Goal: Task Accomplishment & Management: Complete application form

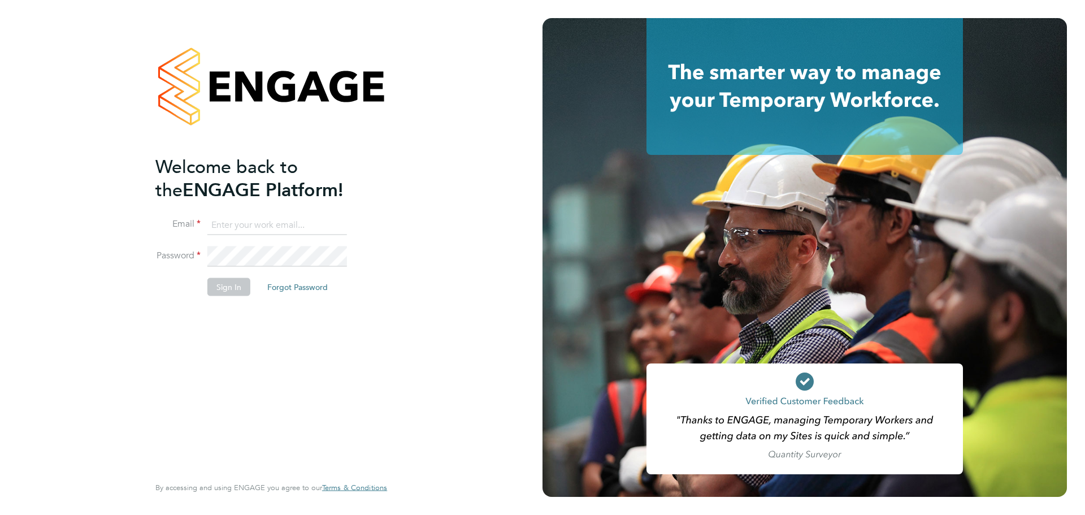
click at [264, 217] on input at bounding box center [277, 225] width 140 height 20
type input "holly.franks@randstad.co.uk"
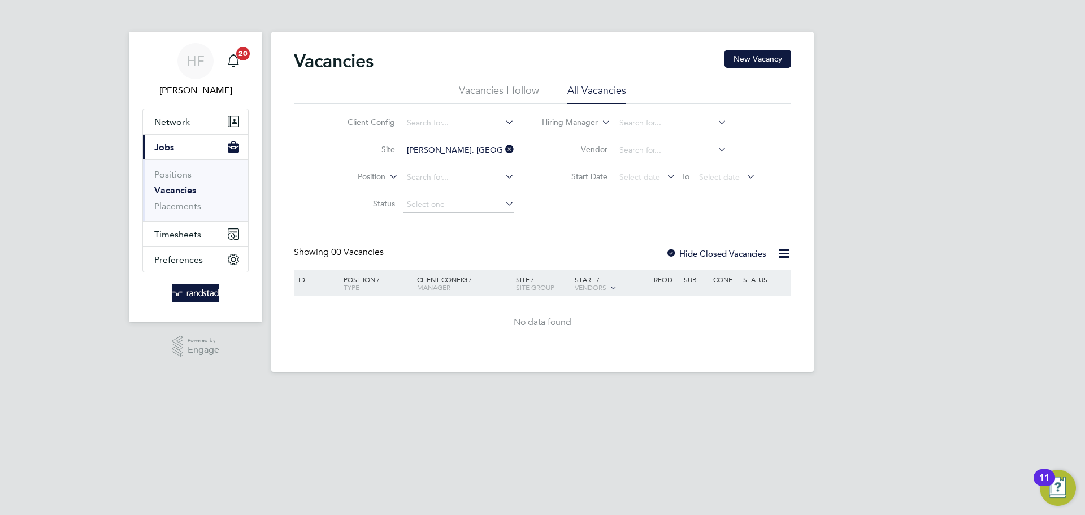
click at [174, 190] on link "Vacancies" at bounding box center [175, 190] width 42 height 11
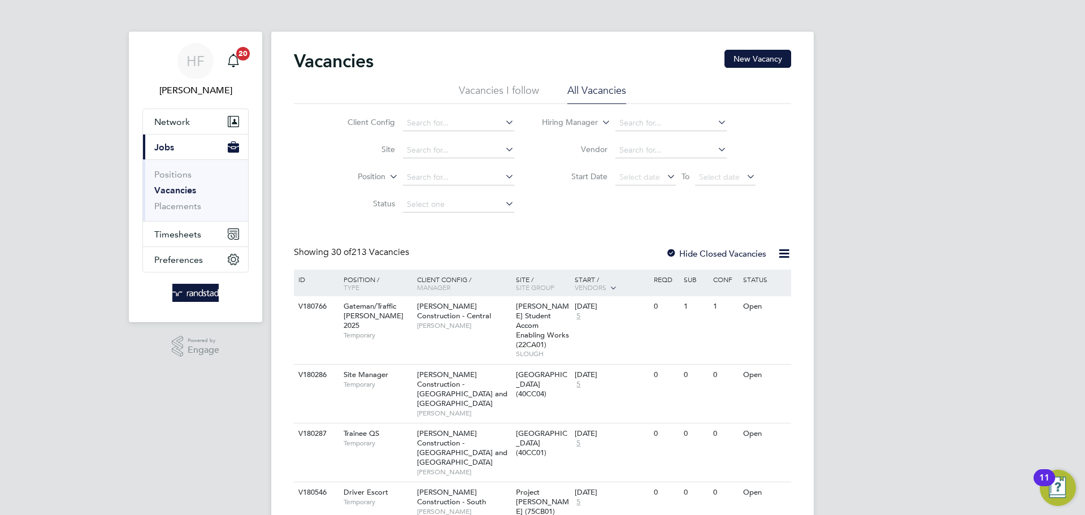
click at [503, 150] on icon at bounding box center [503, 149] width 0 height 16
click at [454, 243] on li "Netherhampton / Chapel Gate" at bounding box center [483, 241] width 162 height 15
type input "Netherhampton / Chapel Gate"
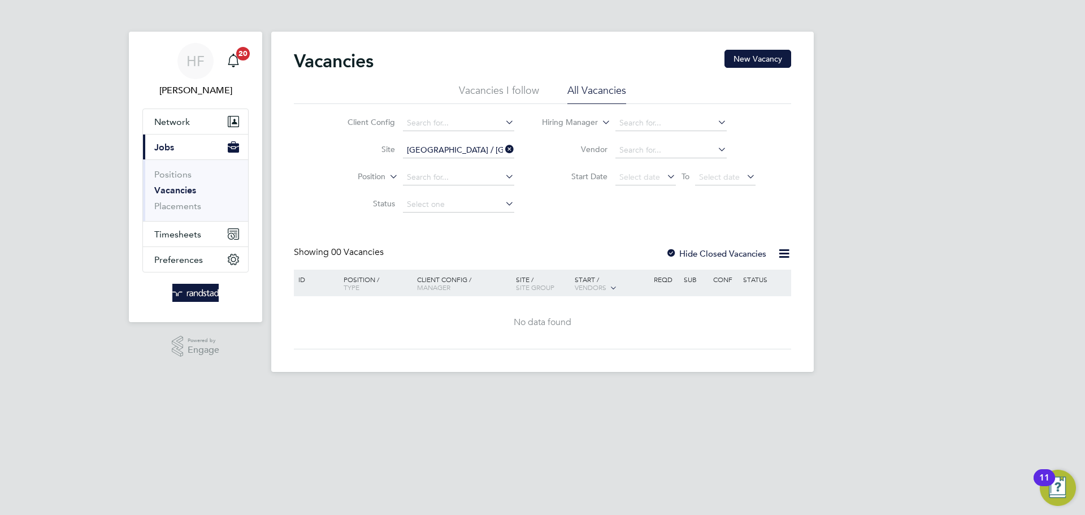
click at [503, 145] on icon at bounding box center [503, 149] width 0 height 16
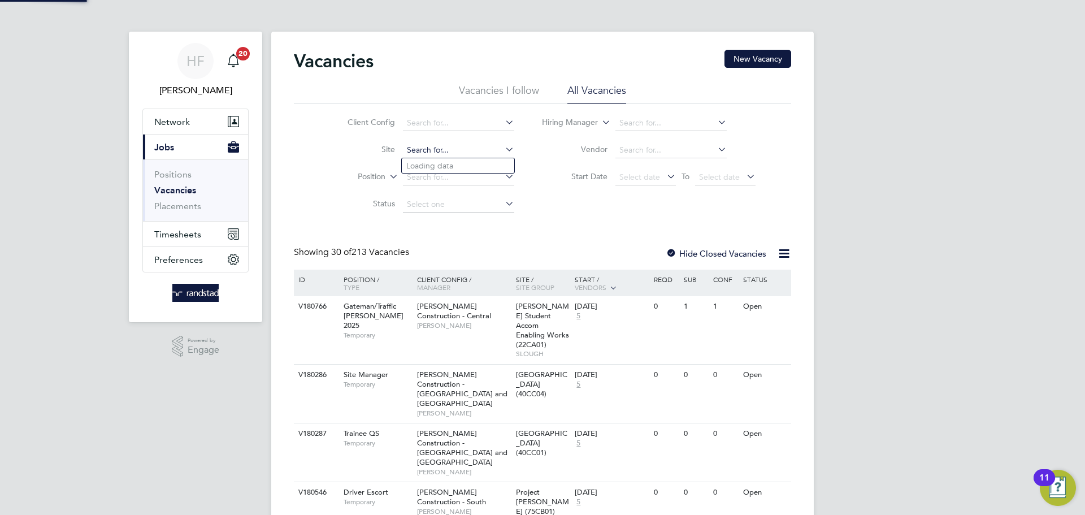
click at [444, 148] on input at bounding box center [458, 150] width 111 height 16
click at [433, 160] on li "Netherhampton / Wilton Gate P1" at bounding box center [464, 165] width 125 height 15
type input "Netherhampton / [GEOGRAPHIC_DATA] P1"
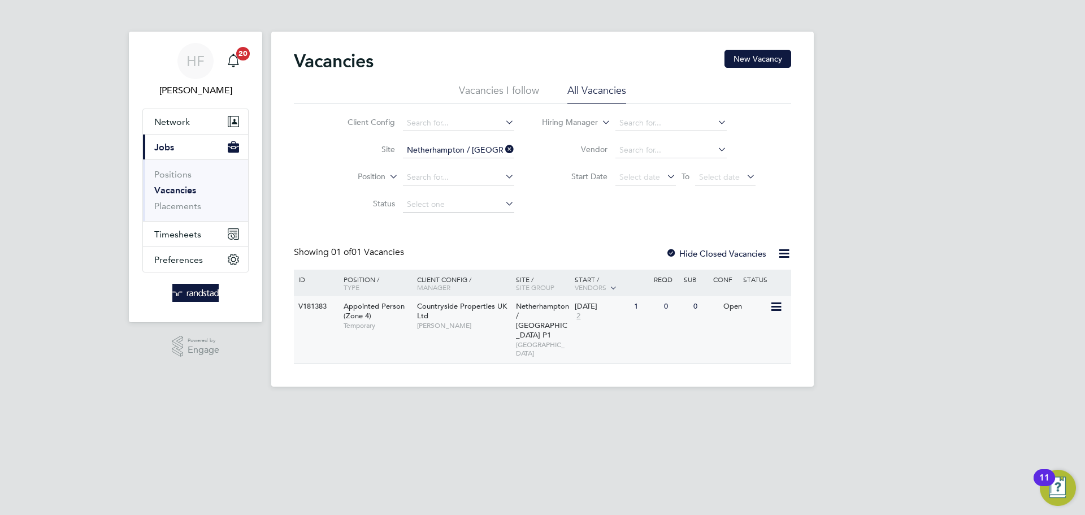
click at [532, 307] on span "Netherhampton / [GEOGRAPHIC_DATA] P1" at bounding box center [542, 320] width 53 height 38
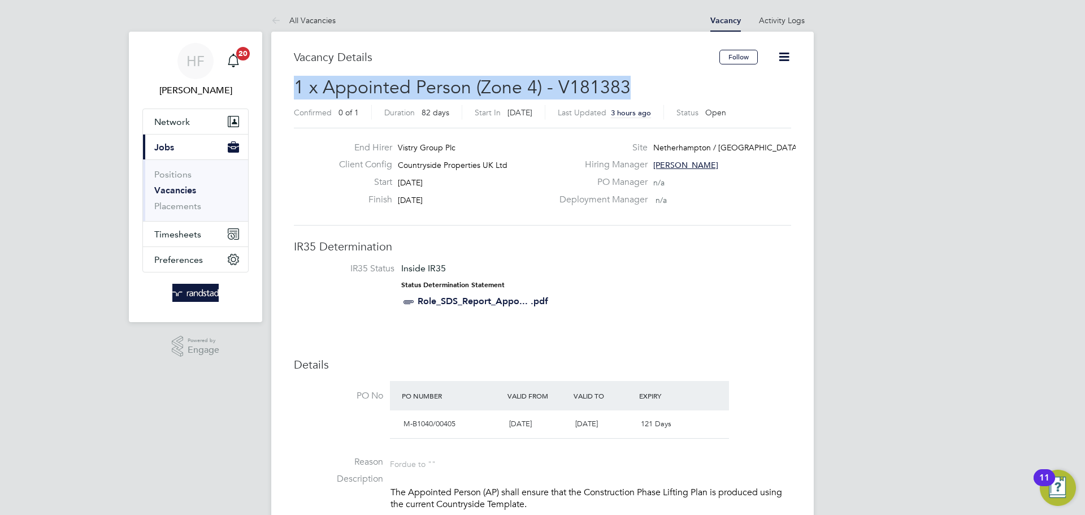
drag, startPoint x: 295, startPoint y: 81, endPoint x: 810, endPoint y: 98, distance: 515.7
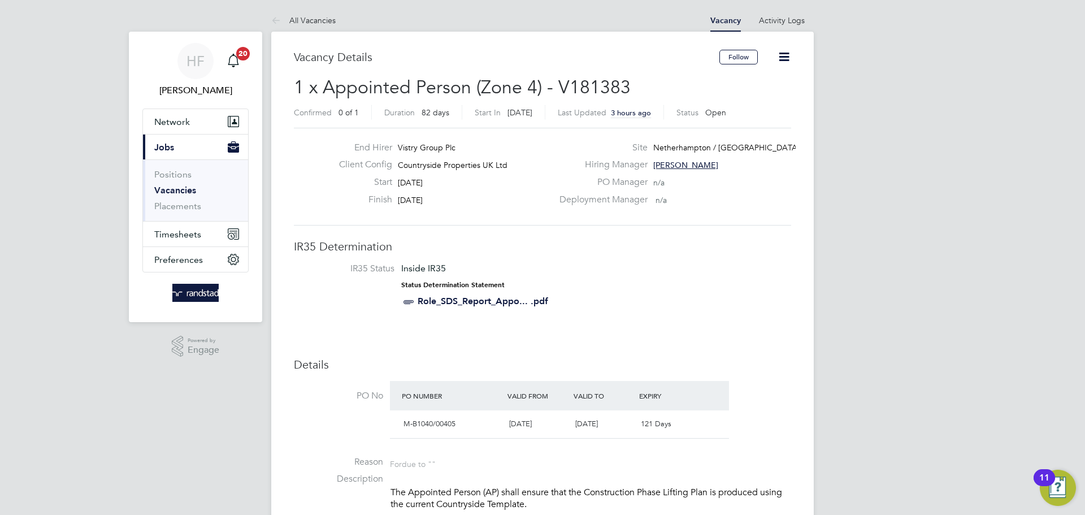
click at [490, 212] on div "End Hirer Vistry Group Plc Client Config Countryside Properties UK Ltd Start 29…" at bounding box center [542, 177] width 497 height 98
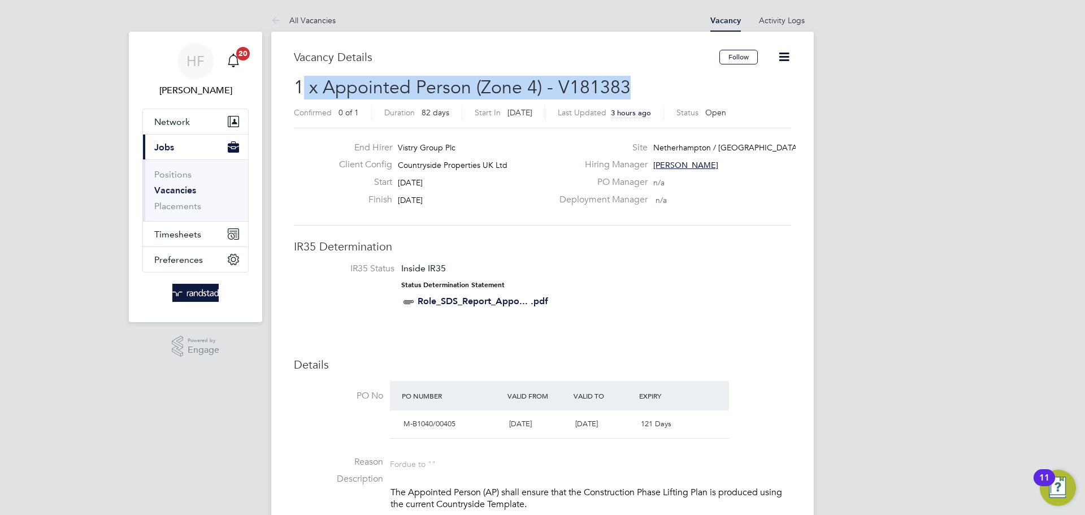
drag, startPoint x: 299, startPoint y: 81, endPoint x: 624, endPoint y: 92, distance: 325.7
click at [624, 92] on span "1 x Appointed Person (Zone 4) - V181383" at bounding box center [462, 87] width 337 height 22
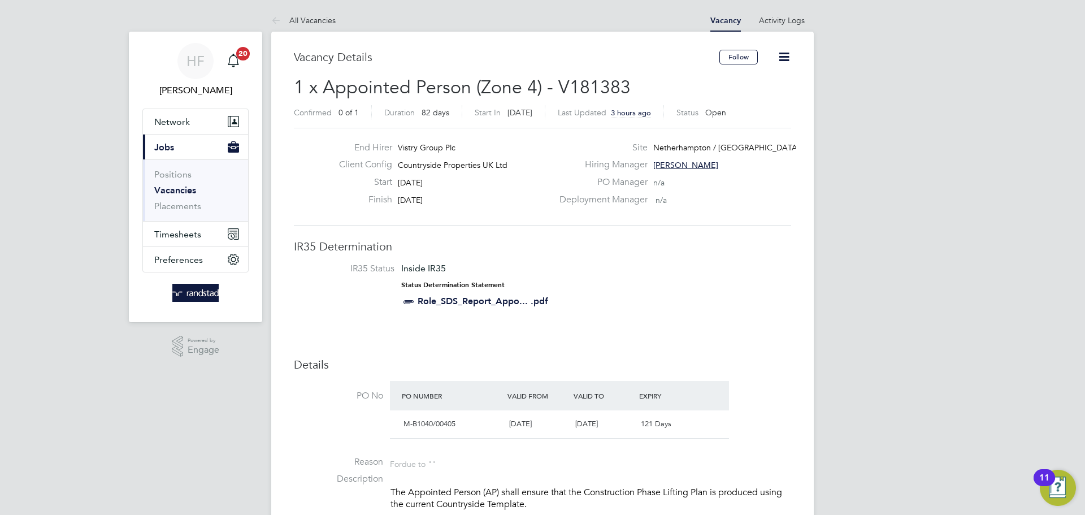
click at [579, 248] on h3 "IR35 Determination" at bounding box center [542, 246] width 497 height 15
drag, startPoint x: 450, startPoint y: 184, endPoint x: 390, endPoint y: 181, distance: 60.5
click at [390, 181] on div "Start 29 Sep 2025" at bounding box center [441, 185] width 223 height 18
drag, startPoint x: 407, startPoint y: 193, endPoint x: 297, endPoint y: 200, distance: 110.4
click at [297, 200] on div "End Hirer Vistry Group Plc Client Config Countryside Properties UK Ltd Start 29…" at bounding box center [542, 177] width 506 height 70
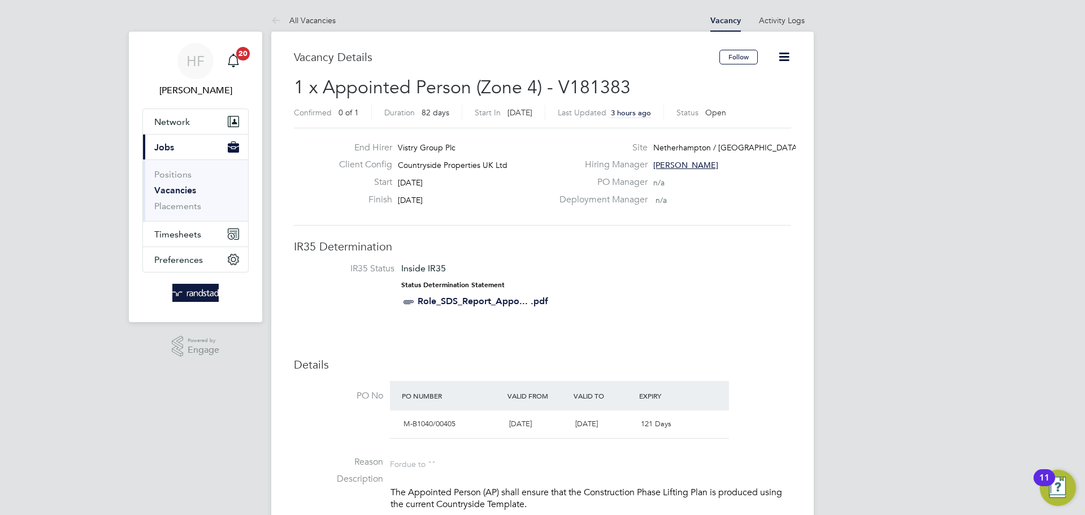
click at [506, 218] on div "End Hirer Vistry Group Plc Client Config Countryside Properties UK Ltd Start 29…" at bounding box center [542, 177] width 497 height 98
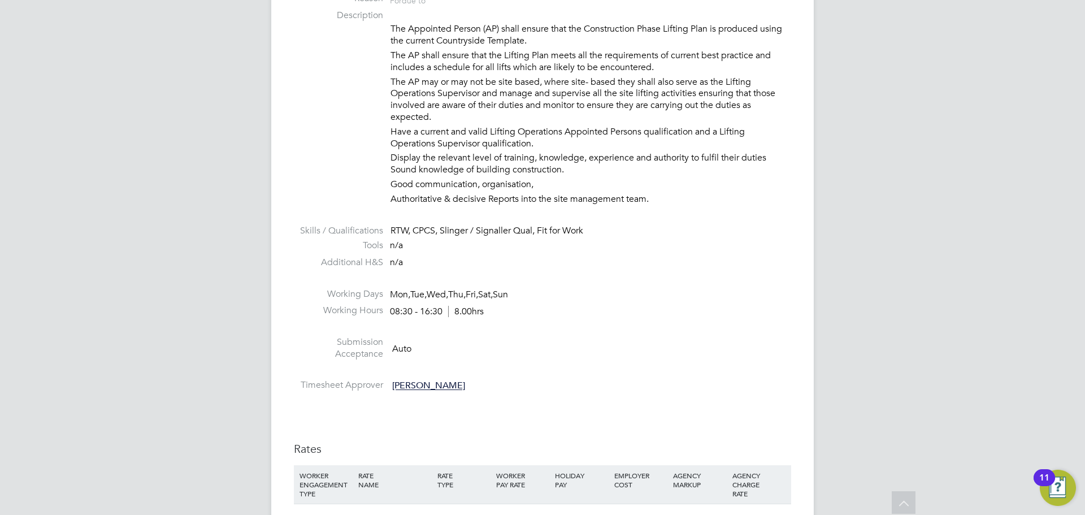
scroll to position [721, 0]
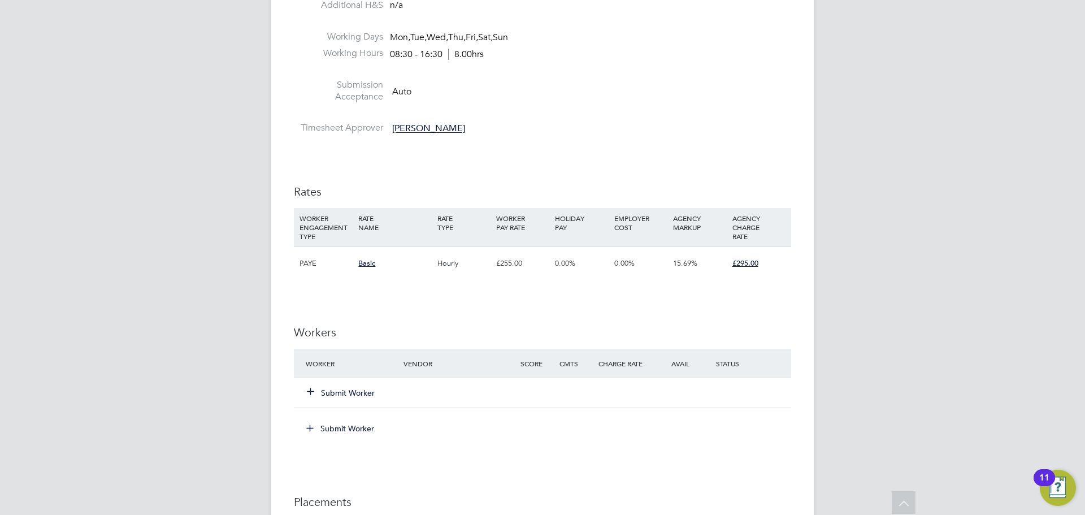
click at [326, 393] on button "Submit Worker" at bounding box center [341, 392] width 68 height 11
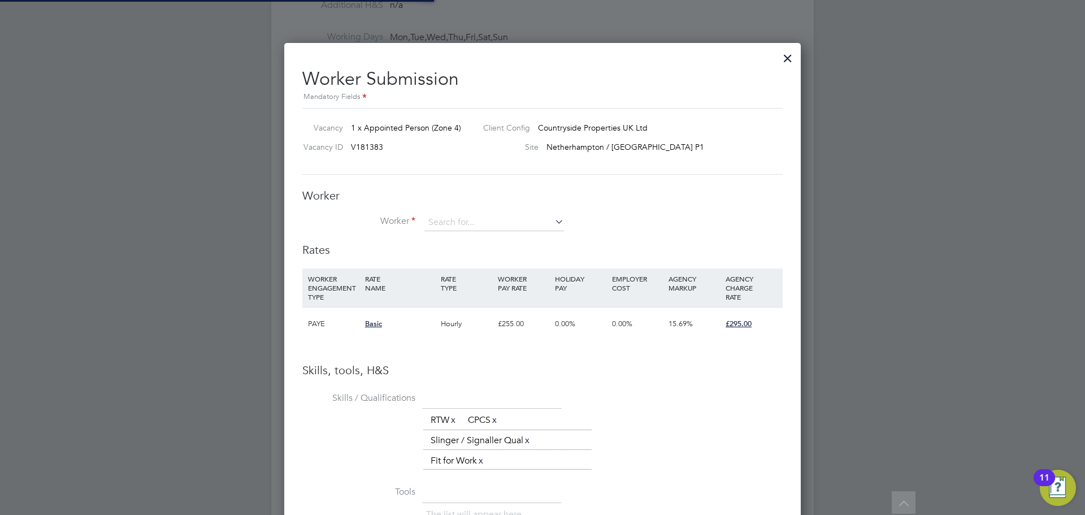
scroll to position [753, 517]
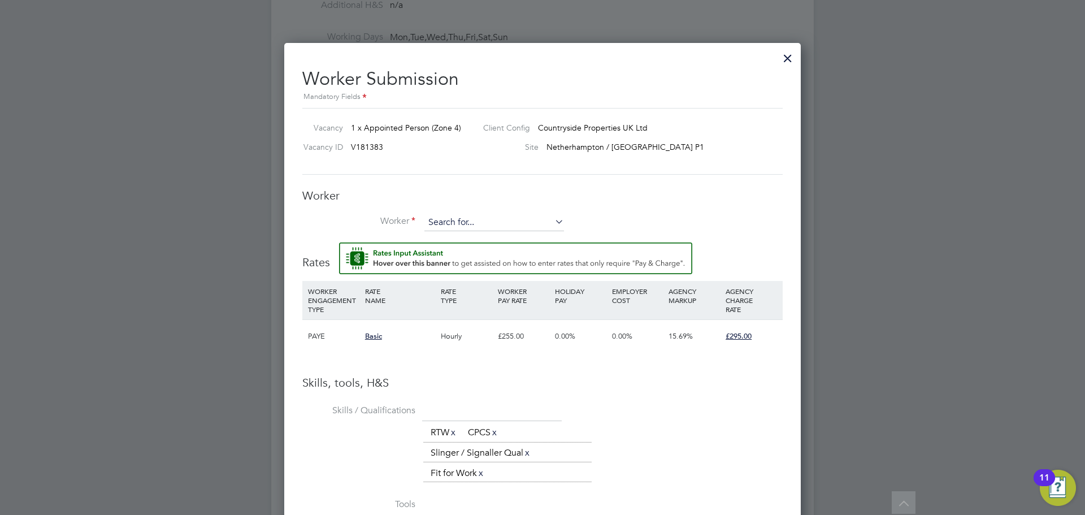
click at [496, 218] on input at bounding box center [494, 222] width 140 height 17
click at [787, 58] on div at bounding box center [788, 55] width 20 height 20
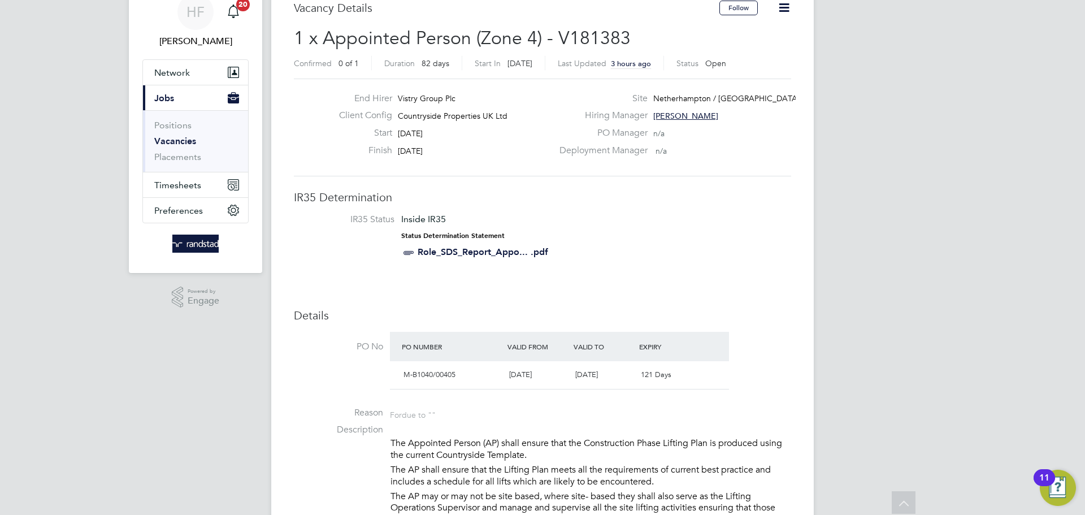
scroll to position [0, 0]
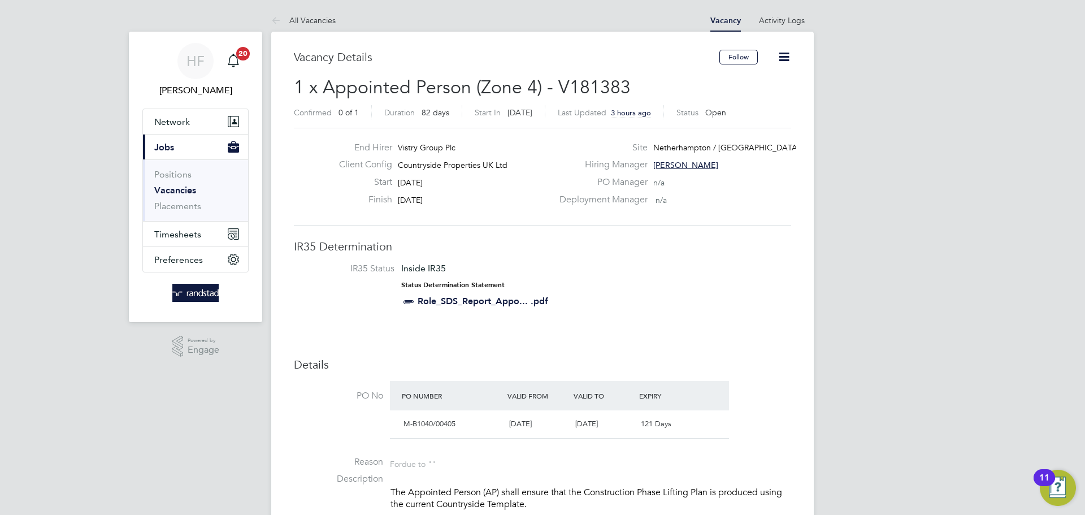
click at [188, 189] on link "Vacancies" at bounding box center [175, 190] width 42 height 11
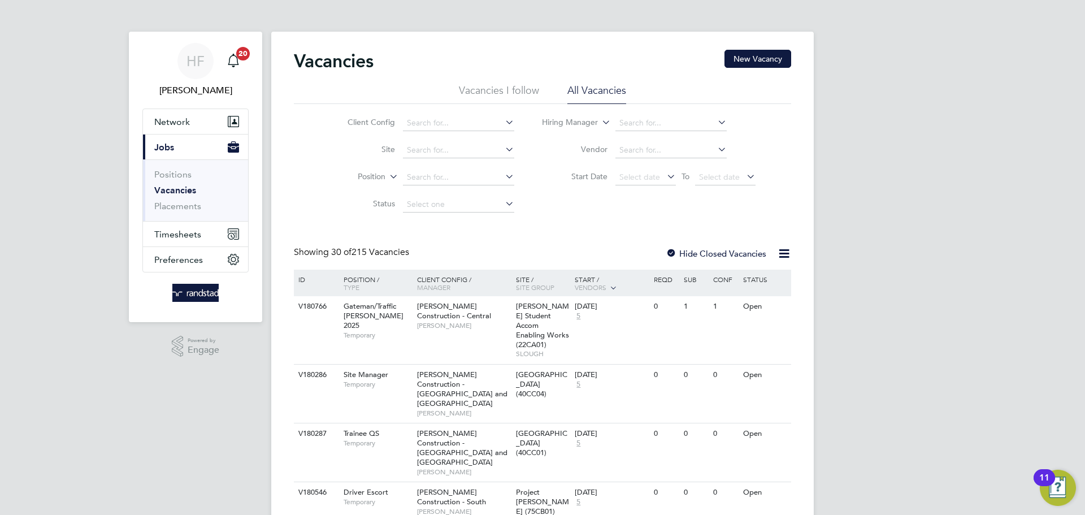
click at [503, 150] on icon at bounding box center [503, 149] width 0 height 16
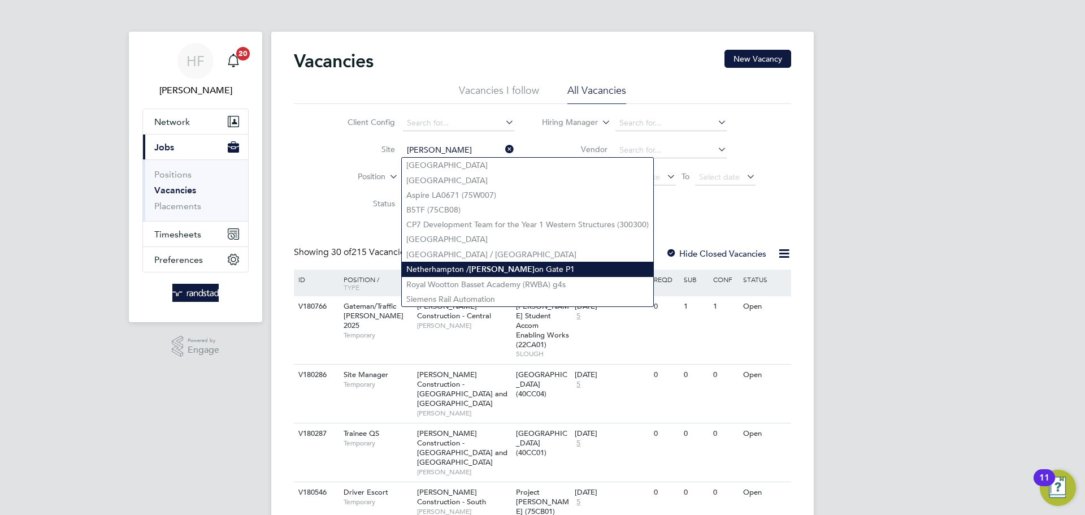
click at [476, 267] on b "Wilt" at bounding box center [502, 269] width 66 height 10
type input "Netherhampton / [GEOGRAPHIC_DATA] P1"
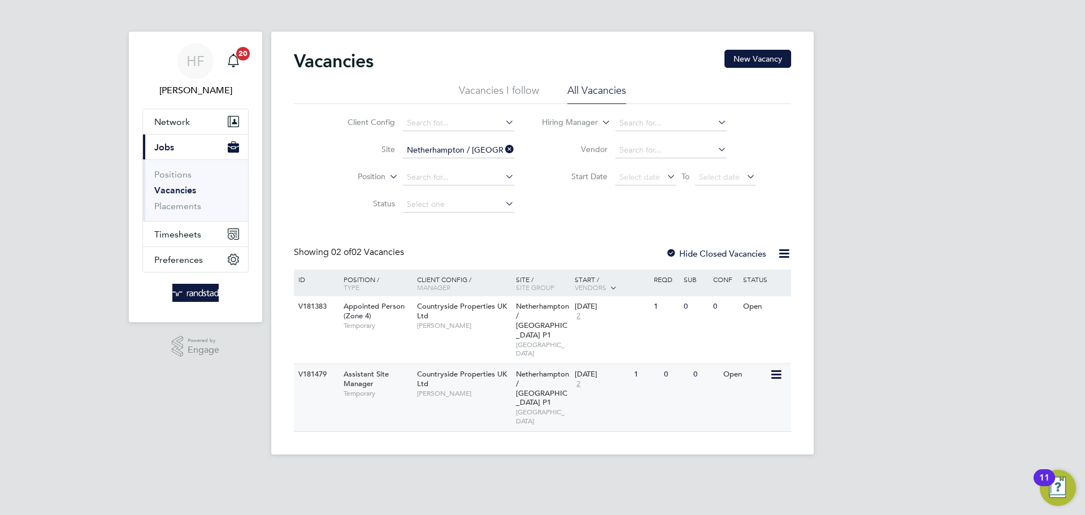
click at [548, 369] on span "Netherhampton / [GEOGRAPHIC_DATA] P1" at bounding box center [542, 388] width 53 height 38
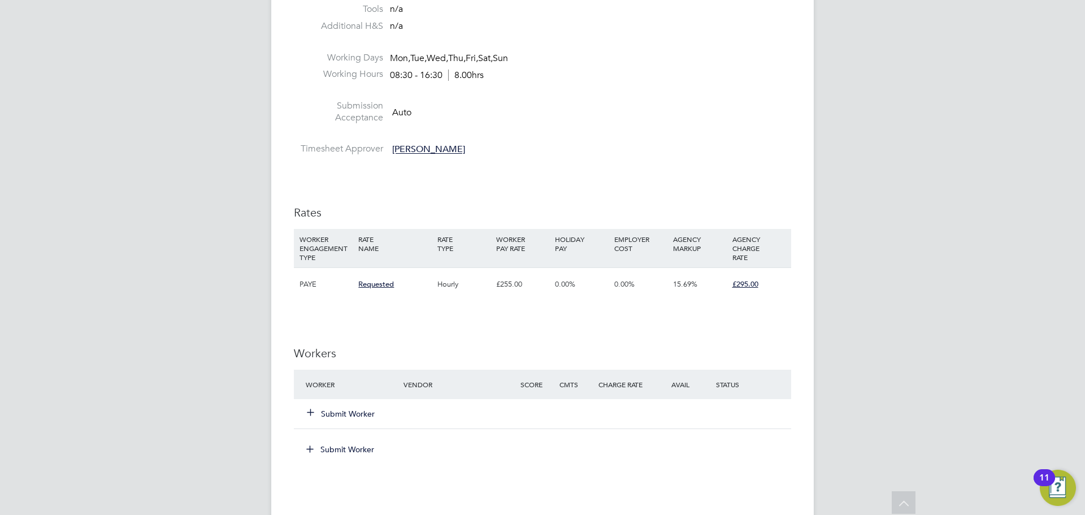
scroll to position [766, 0]
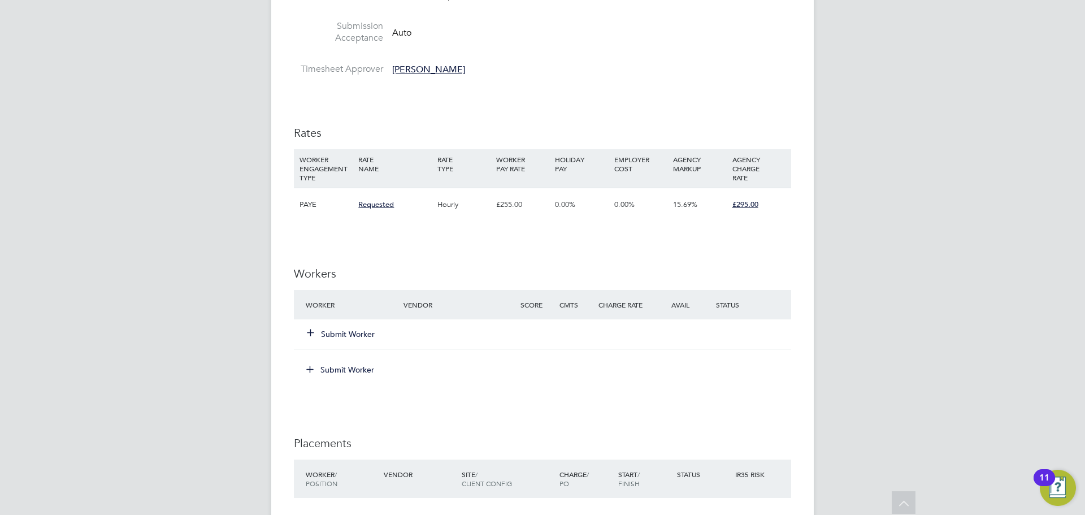
click at [355, 332] on button "Submit Worker" at bounding box center [341, 333] width 68 height 11
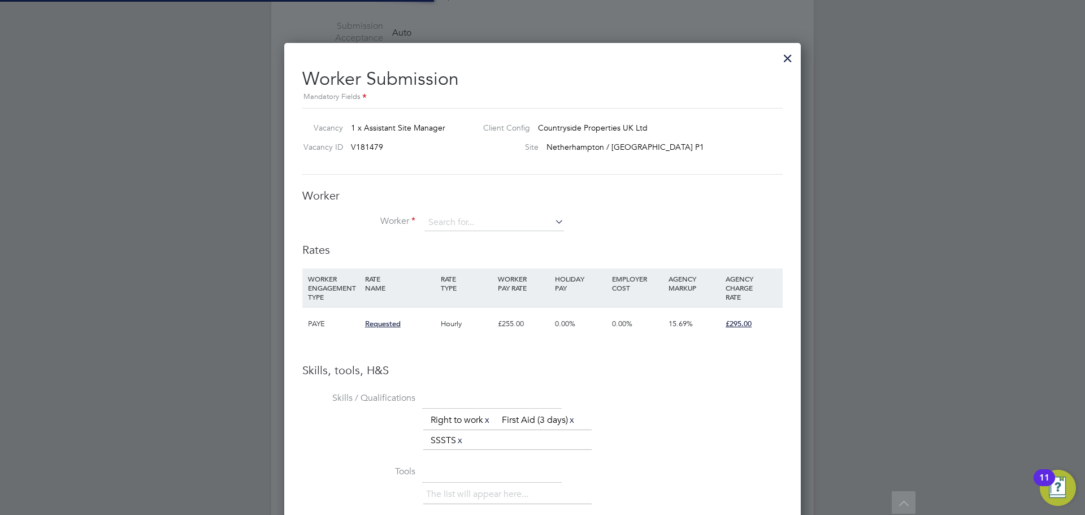
scroll to position [733, 517]
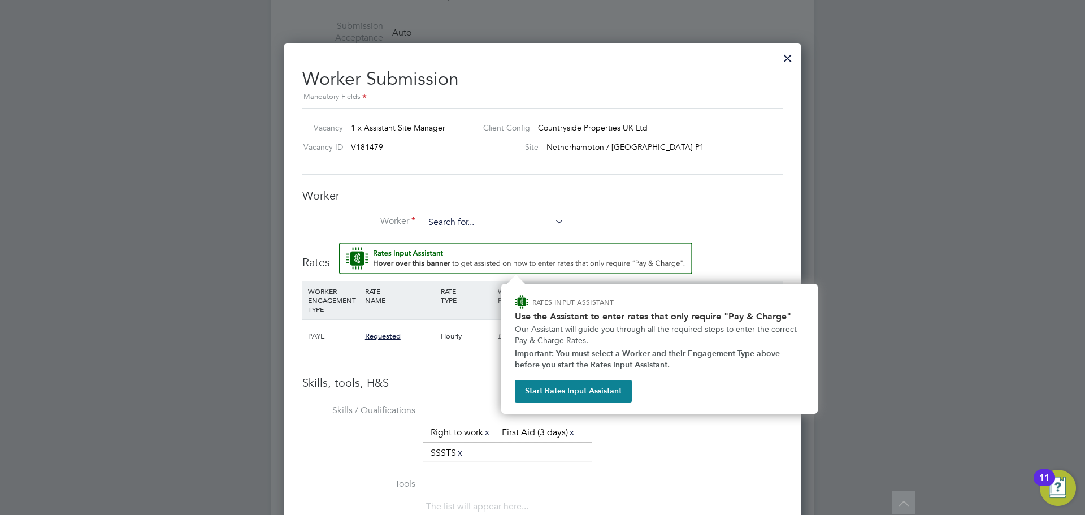
click at [461, 222] on input at bounding box center [494, 222] width 140 height 17
click at [428, 238] on li "Callum Bai n (C-001334839)" at bounding box center [494, 239] width 141 height 15
type input "[PERSON_NAME] (C-001334839)"
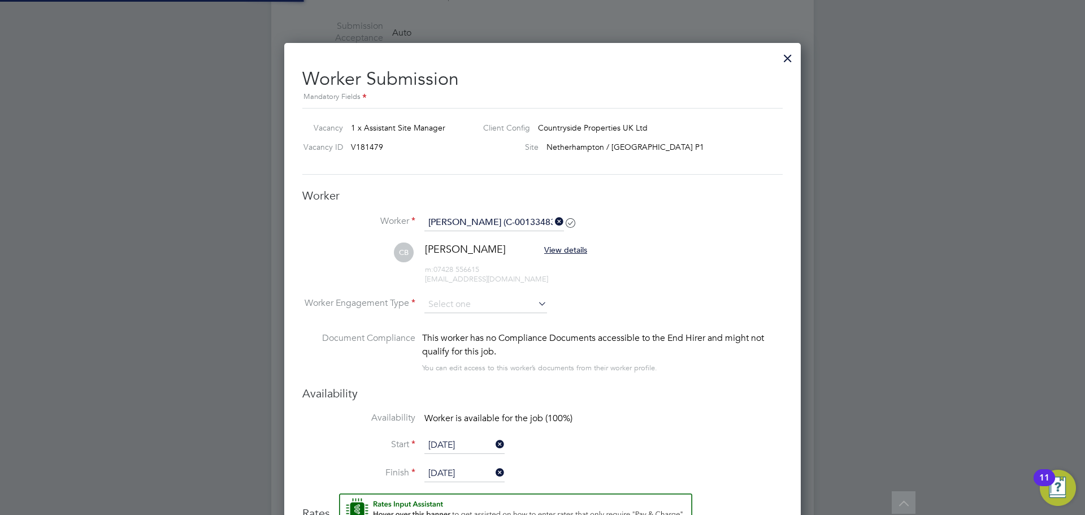
scroll to position [997, 517]
click at [429, 302] on input at bounding box center [485, 304] width 123 height 17
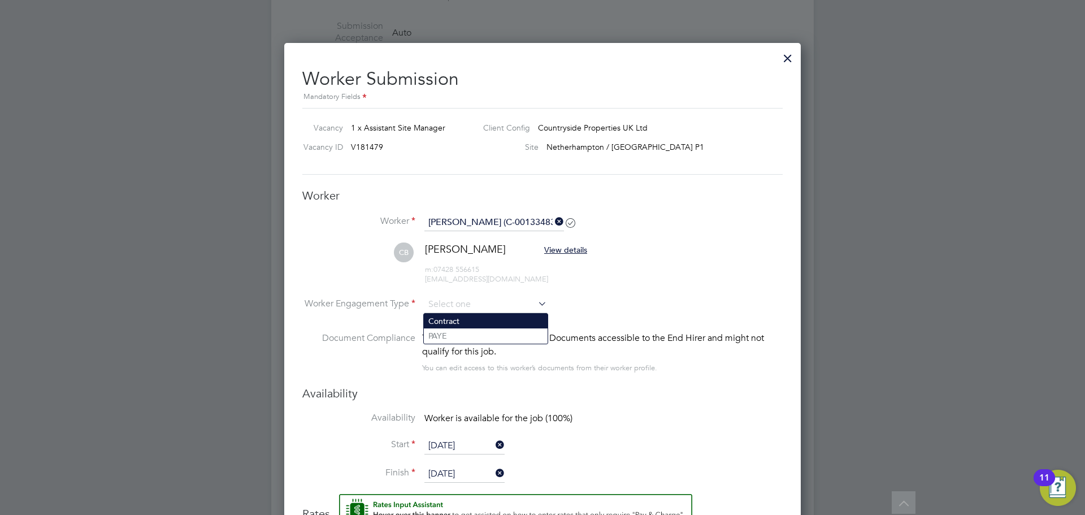
click at [432, 319] on li "Contract" at bounding box center [486, 321] width 124 height 15
type input "Contract"
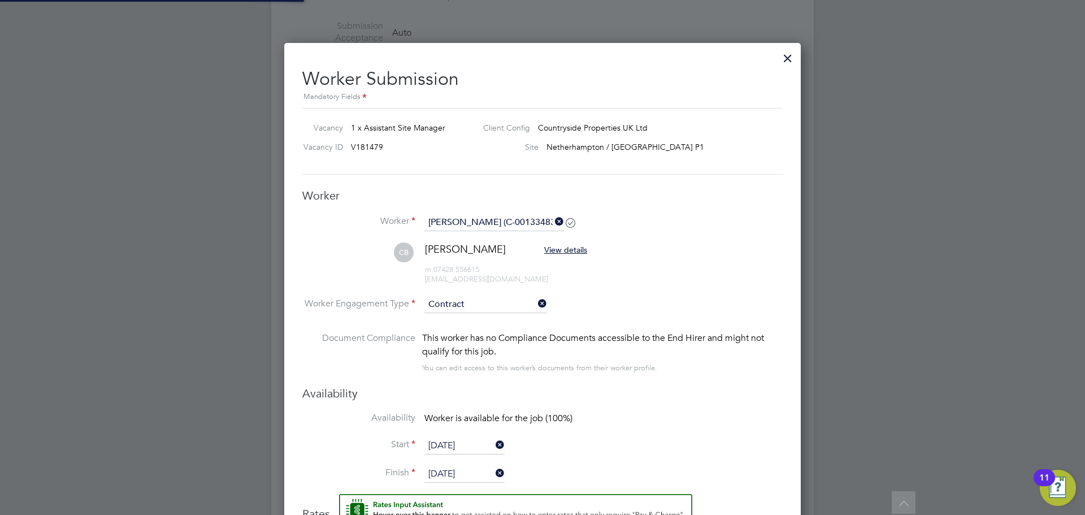
scroll to position [1045, 517]
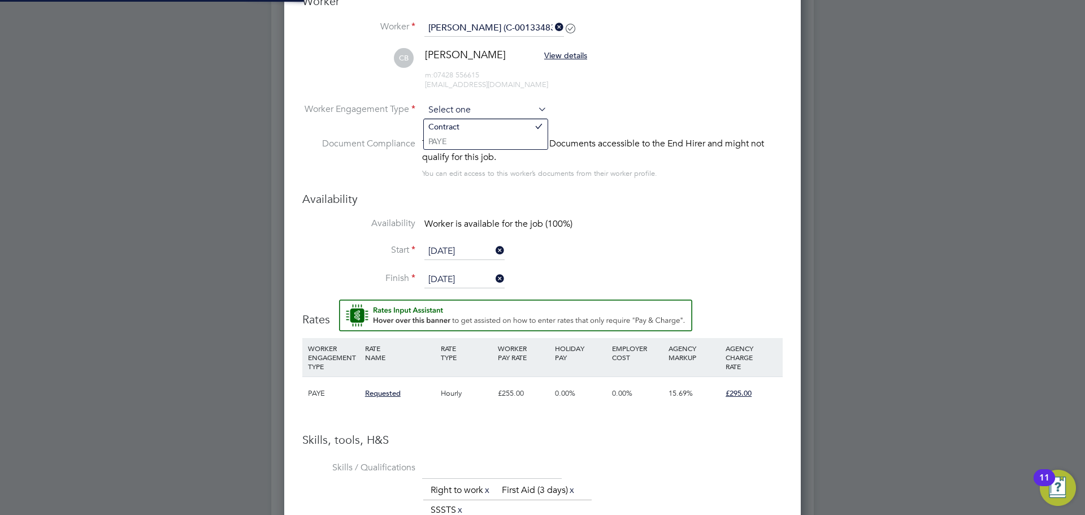
click at [440, 112] on input at bounding box center [485, 110] width 123 height 17
click at [435, 141] on li "PAYE" at bounding box center [486, 141] width 124 height 15
type input "PAYE"
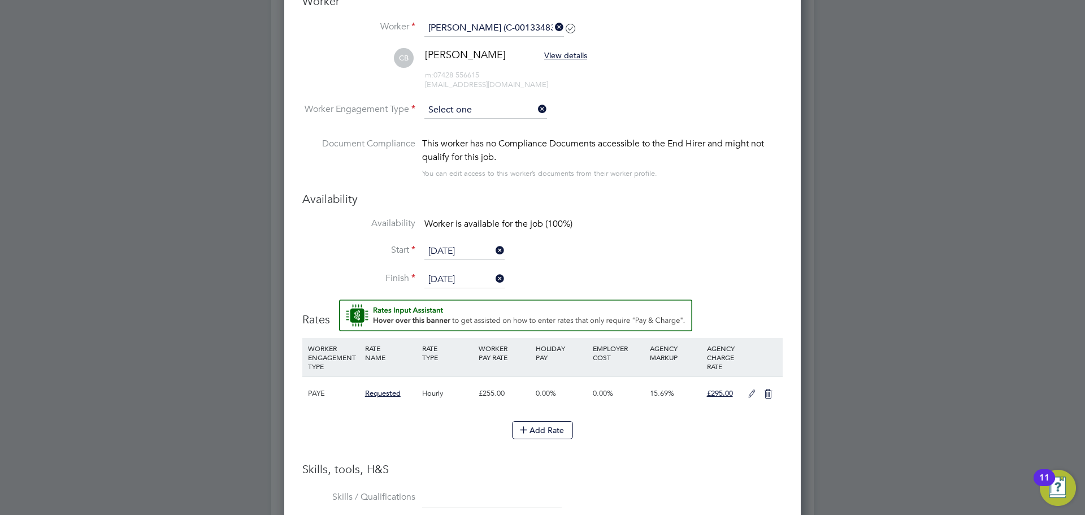
click at [479, 111] on input at bounding box center [485, 110] width 123 height 17
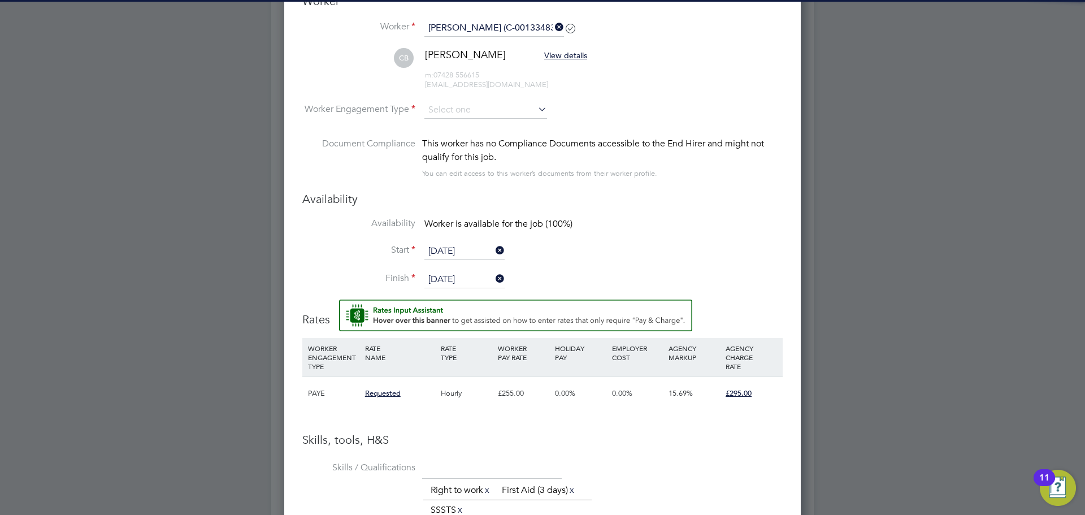
click at [470, 124] on li "Contract" at bounding box center [486, 126] width 124 height 15
type input "Contract"
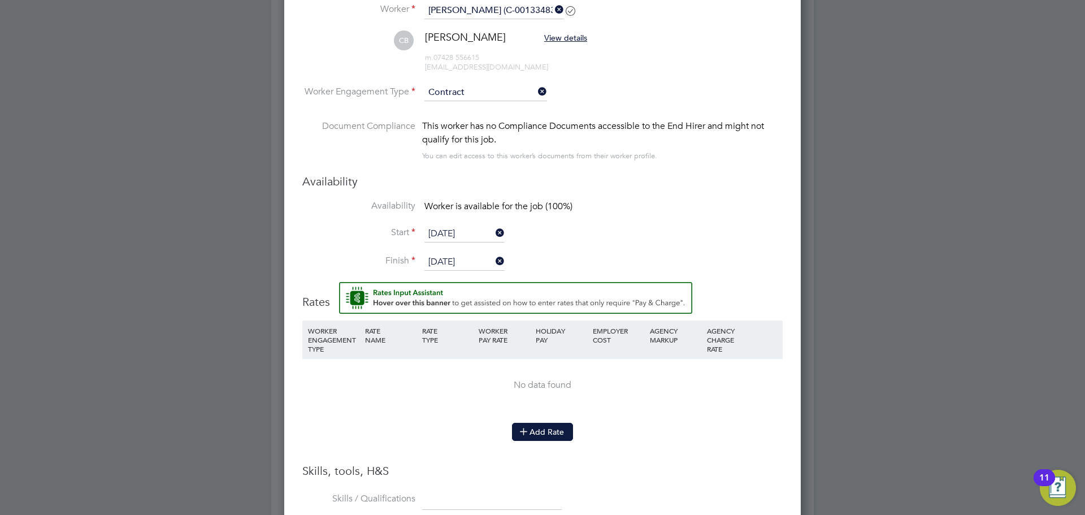
click at [539, 436] on button "Add Rate" at bounding box center [542, 432] width 61 height 18
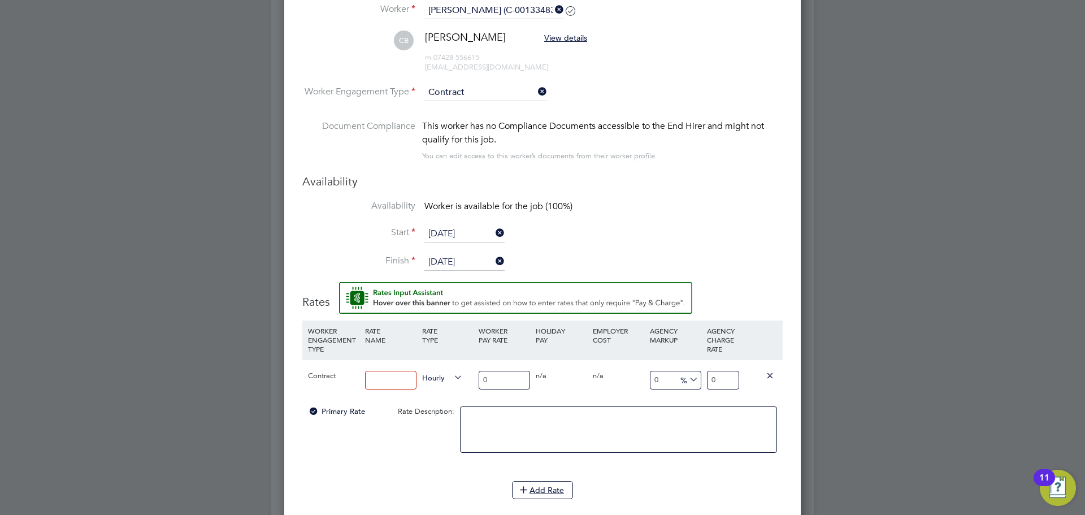
click at [397, 382] on input at bounding box center [390, 380] width 51 height 19
type input "Contract"
click at [498, 371] on input "0" at bounding box center [504, 380] width 51 height 19
type input "2"
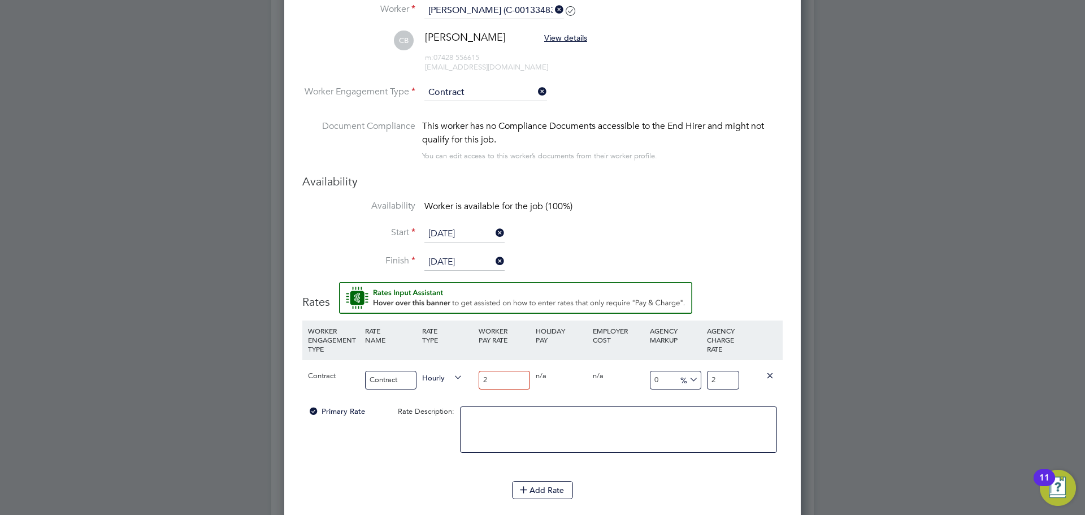
type input "25"
type input "255"
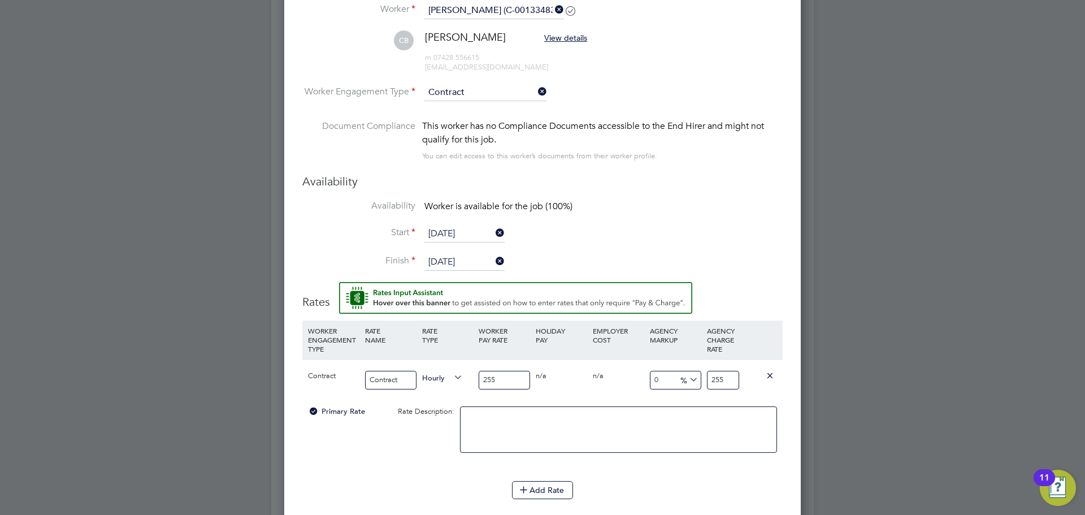
click at [723, 381] on input "255" at bounding box center [723, 380] width 32 height 19
type input "-90.19607843137256"
type input "25"
type input "-99.2156862745098"
type input "2"
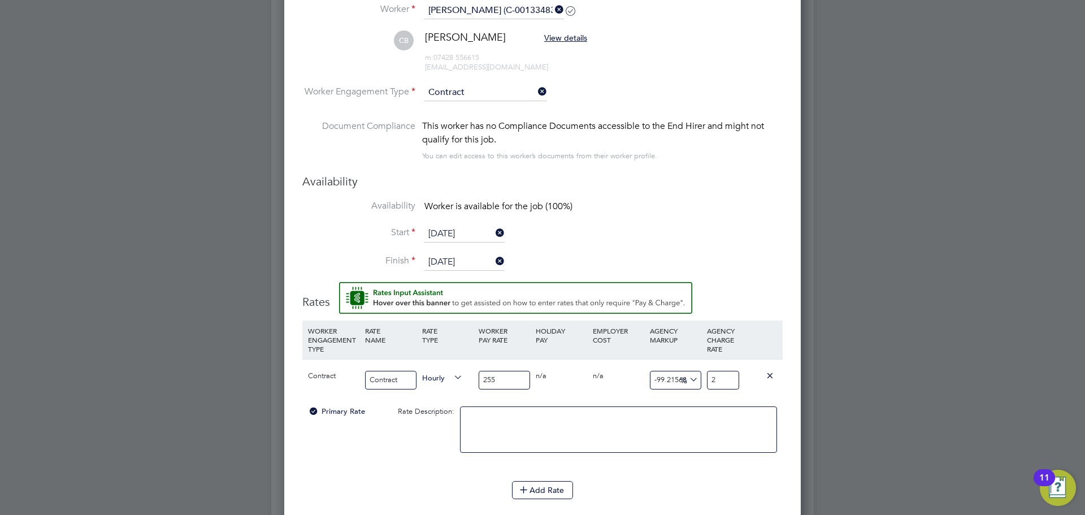
type input "-88.62745098039215"
type input "29"
type input "15.686274509803921"
type input "295"
click at [556, 389] on div "0 n/a" at bounding box center [561, 375] width 57 height 33
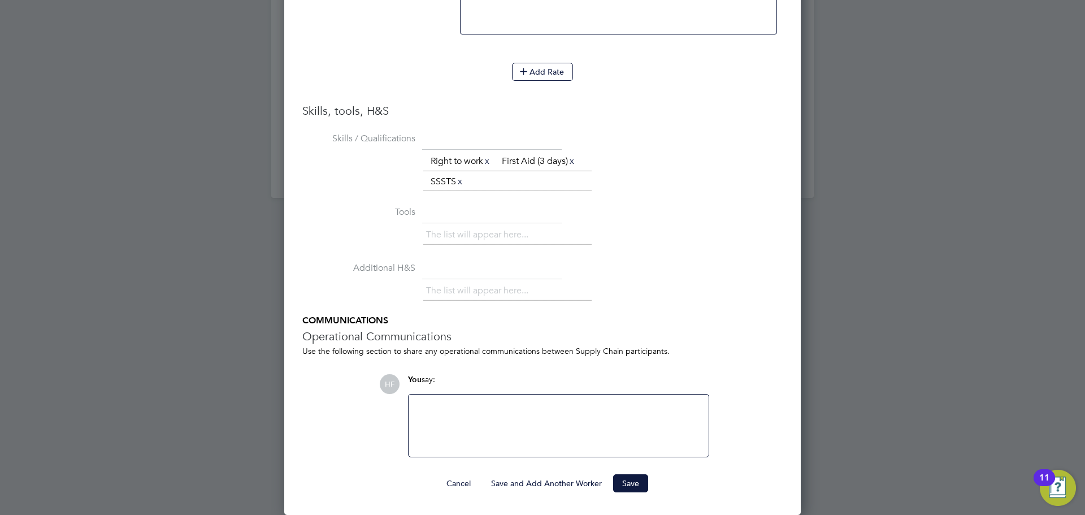
scroll to position [1397, 0]
click at [632, 491] on button "Save" at bounding box center [630, 483] width 35 height 18
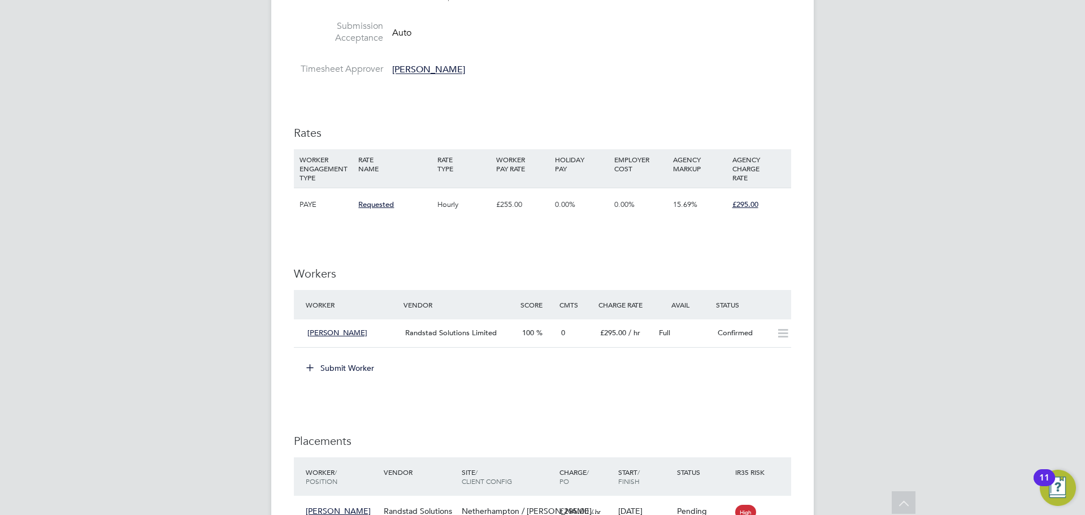
scroll to position [6, 6]
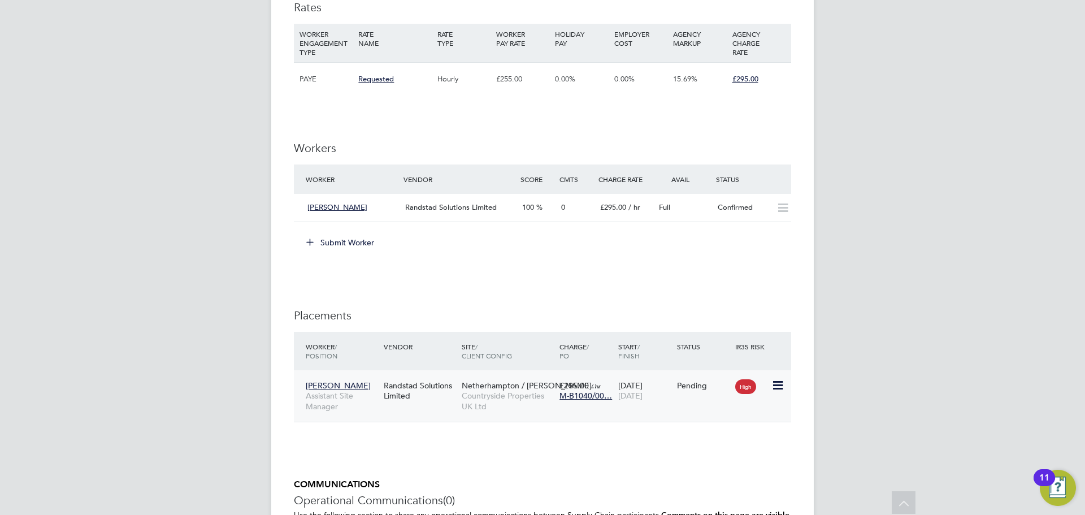
click at [780, 383] on icon at bounding box center [776, 386] width 11 height 14
click at [675, 458] on li "Start" at bounding box center [726, 456] width 116 height 16
type input "[PERSON_NAME]"
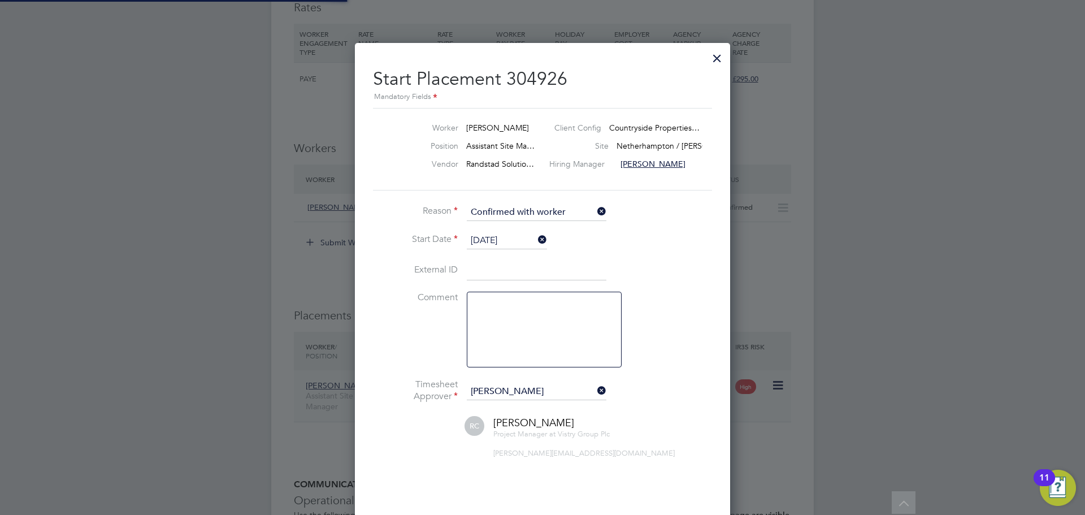
scroll to position [11, 140]
click at [473, 267] on input at bounding box center [537, 271] width 140 height 20
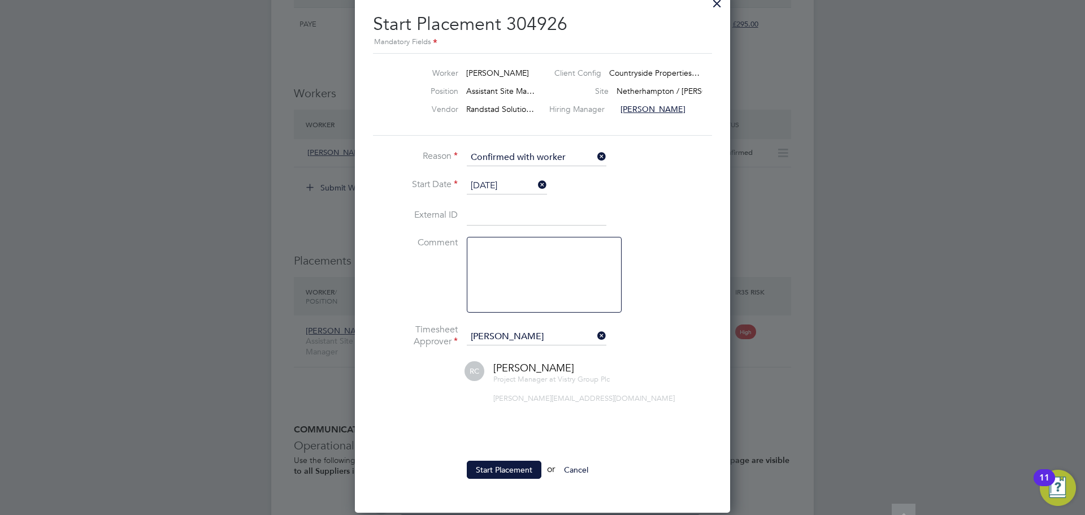
scroll to position [1035, 0]
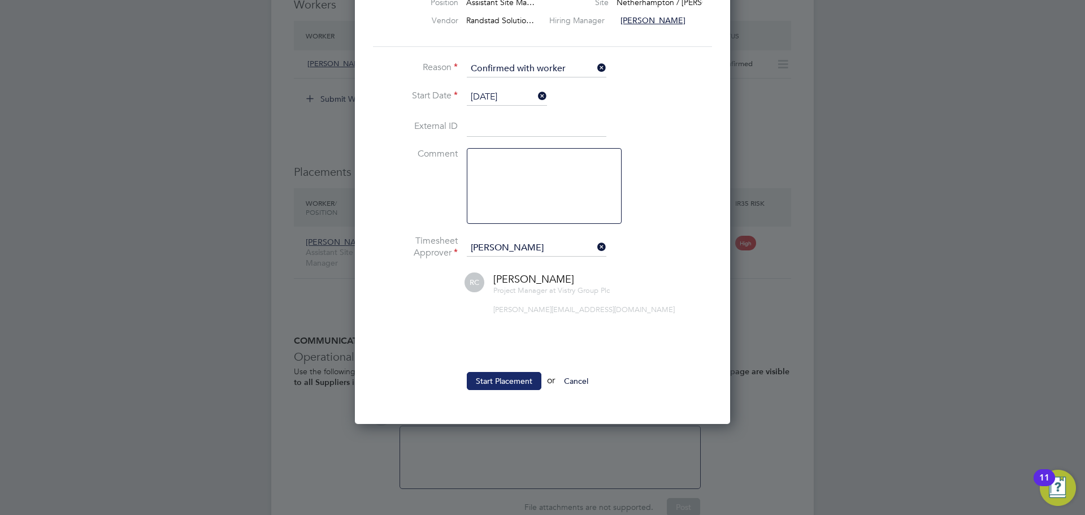
click at [483, 380] on button "Start Placement" at bounding box center [504, 381] width 75 height 18
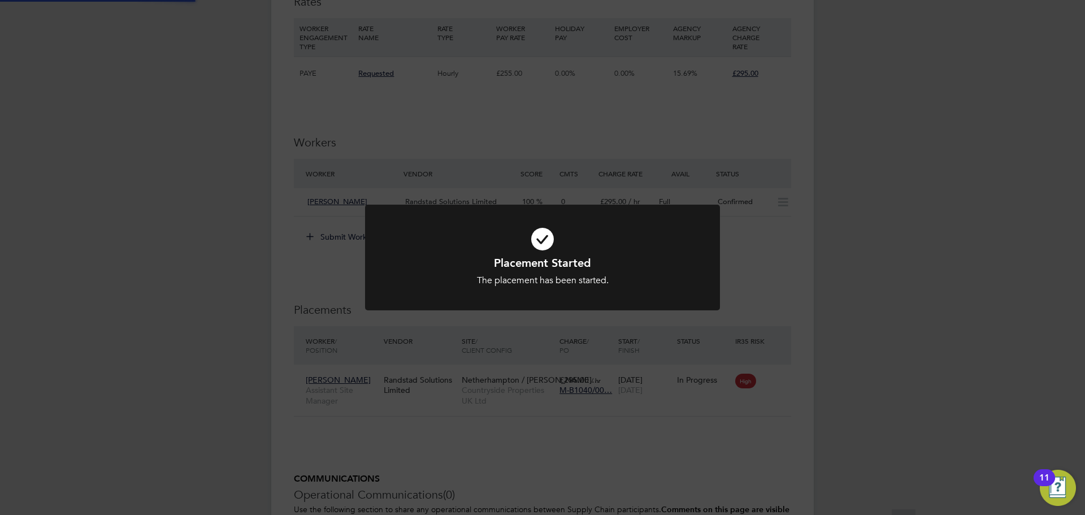
scroll to position [891, 0]
